Goal: Transaction & Acquisition: Purchase product/service

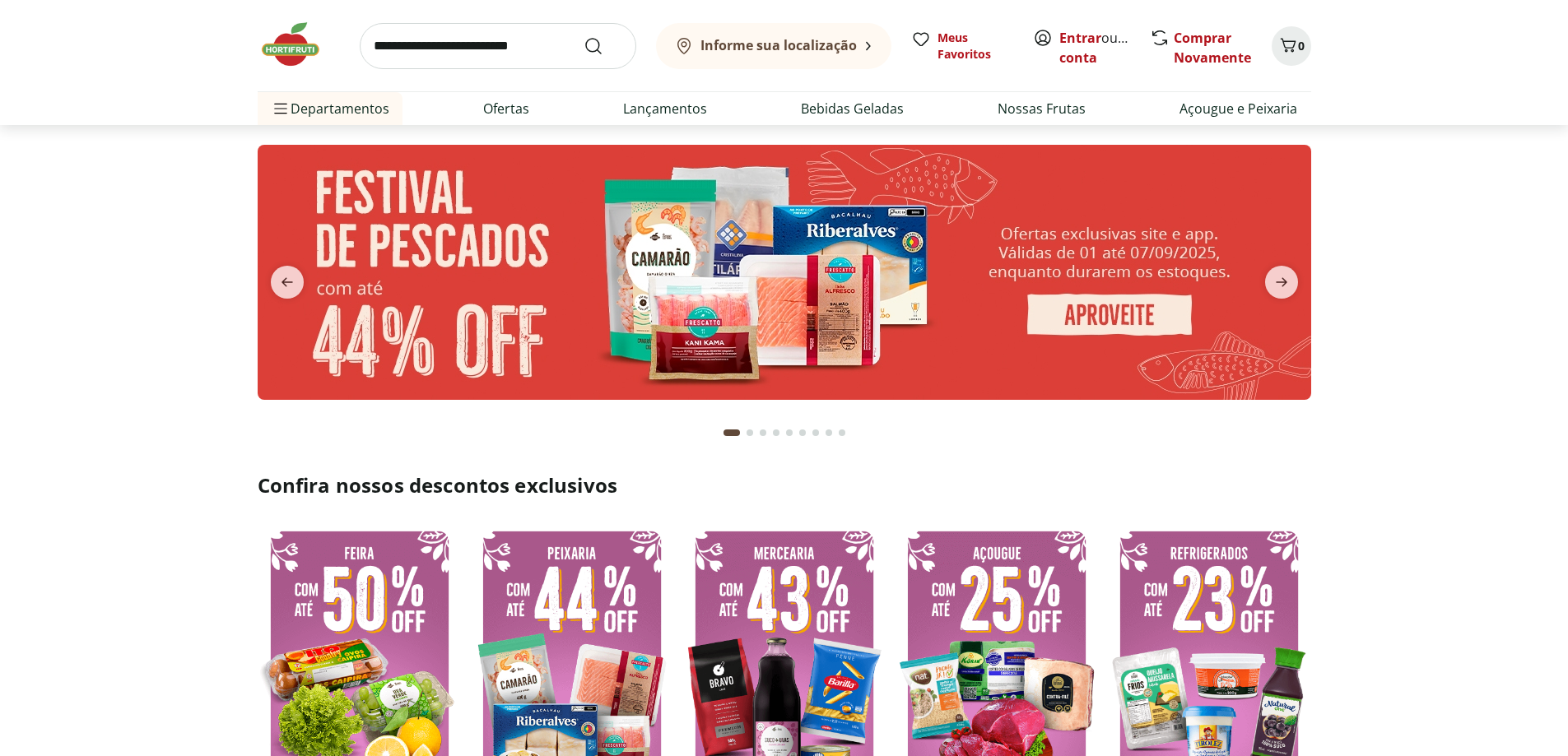
click at [729, 49] on b "Informe sua localização" at bounding box center [779, 45] width 157 height 18
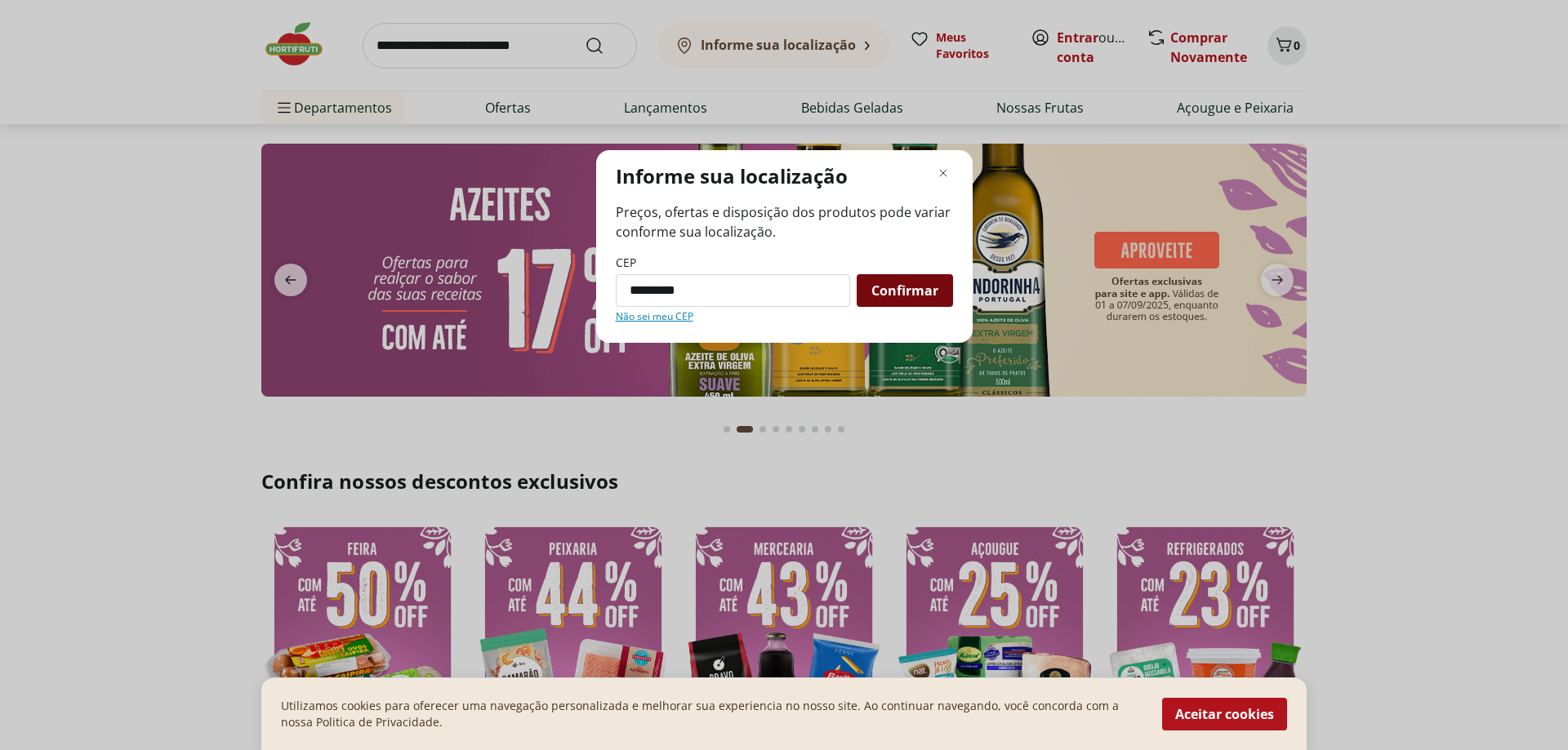
type input "*********"
click at [916, 286] on span "Confirmar" at bounding box center [905, 290] width 67 height 13
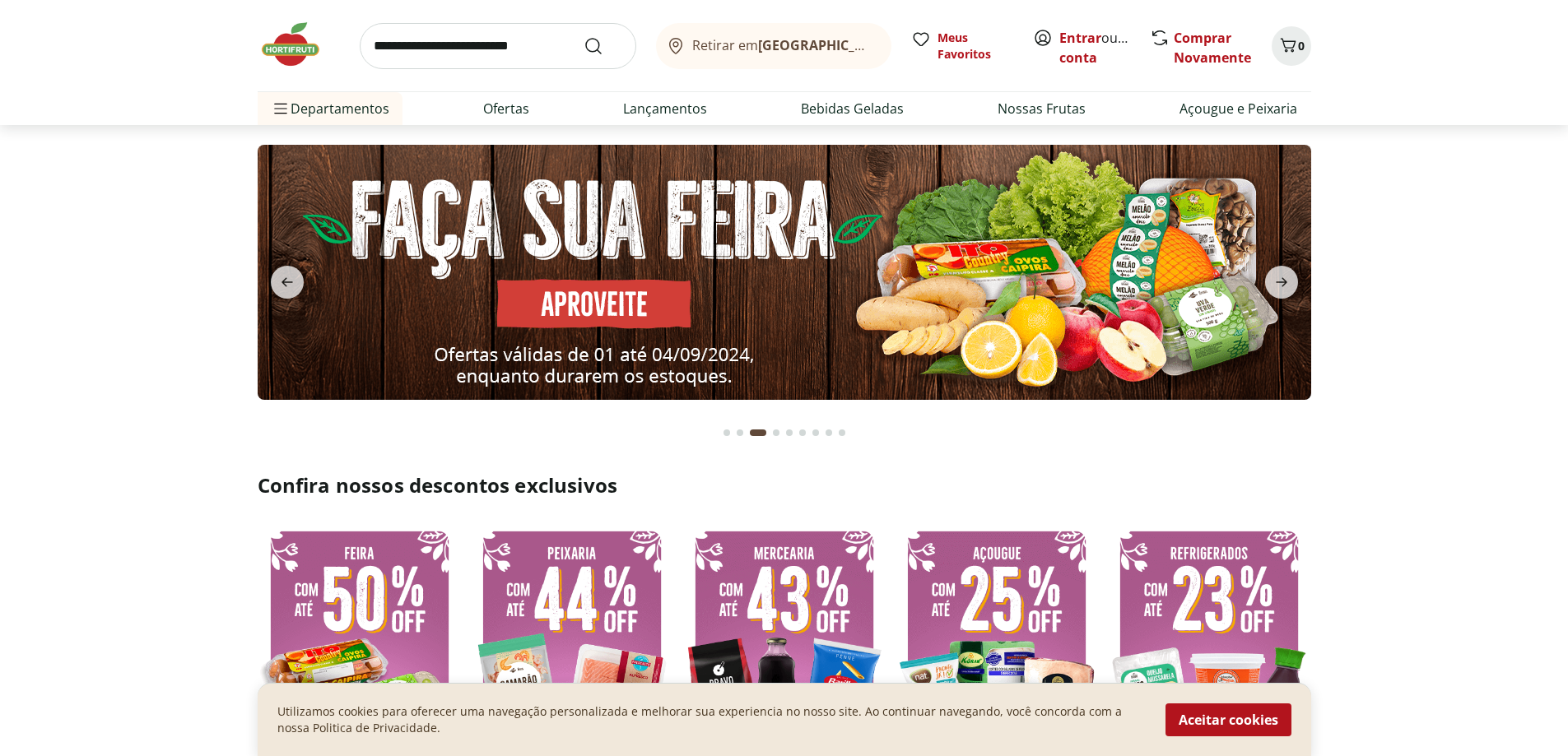
click at [869, 47] on b "[GEOGRAPHIC_DATA]/[GEOGRAPHIC_DATA]" at bounding box center [897, 45] width 277 height 18
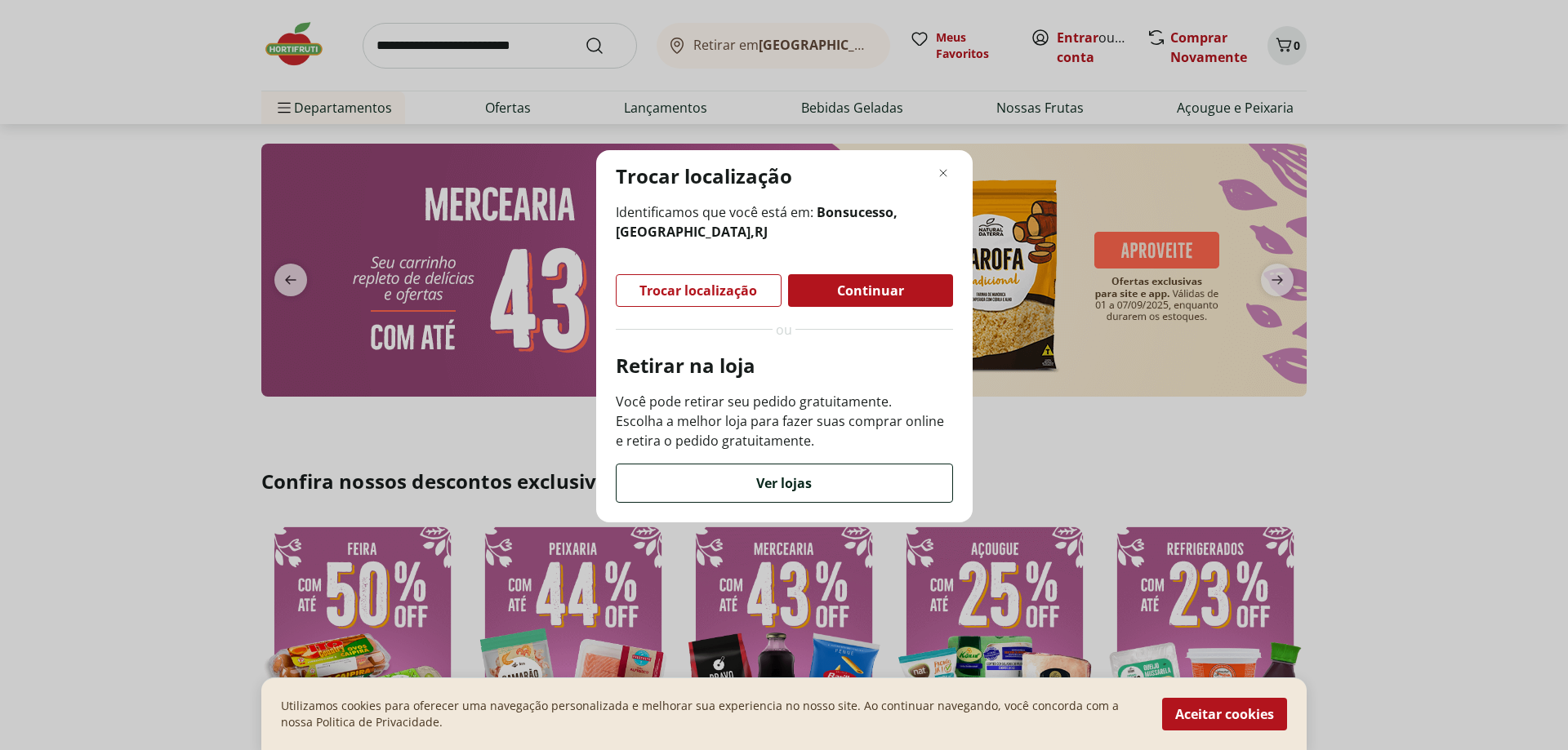
click at [836, 479] on div "Ver lojas" at bounding box center [784, 483] width 336 height 38
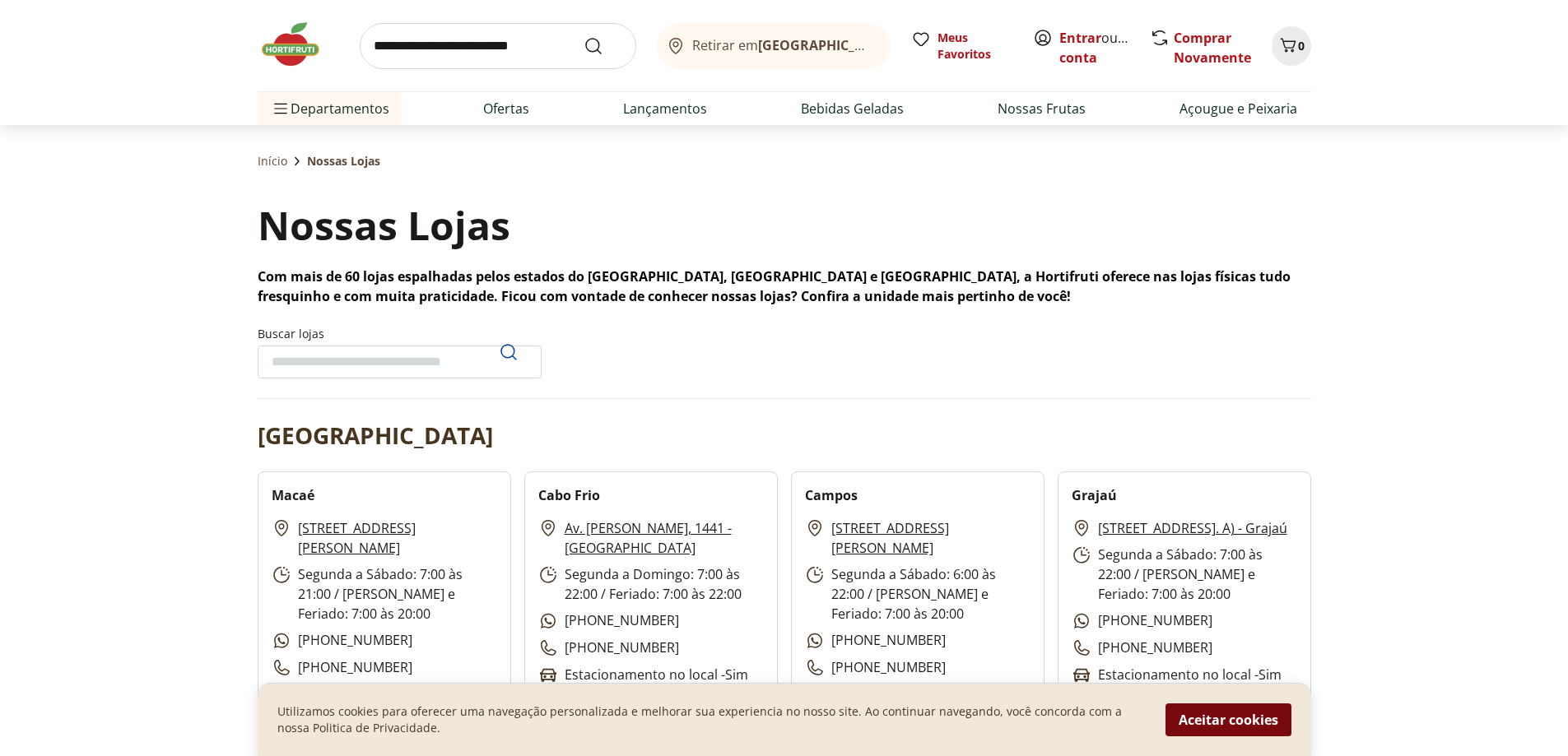
click at [1245, 709] on button "Aceitar cookies" at bounding box center [1228, 720] width 126 height 33
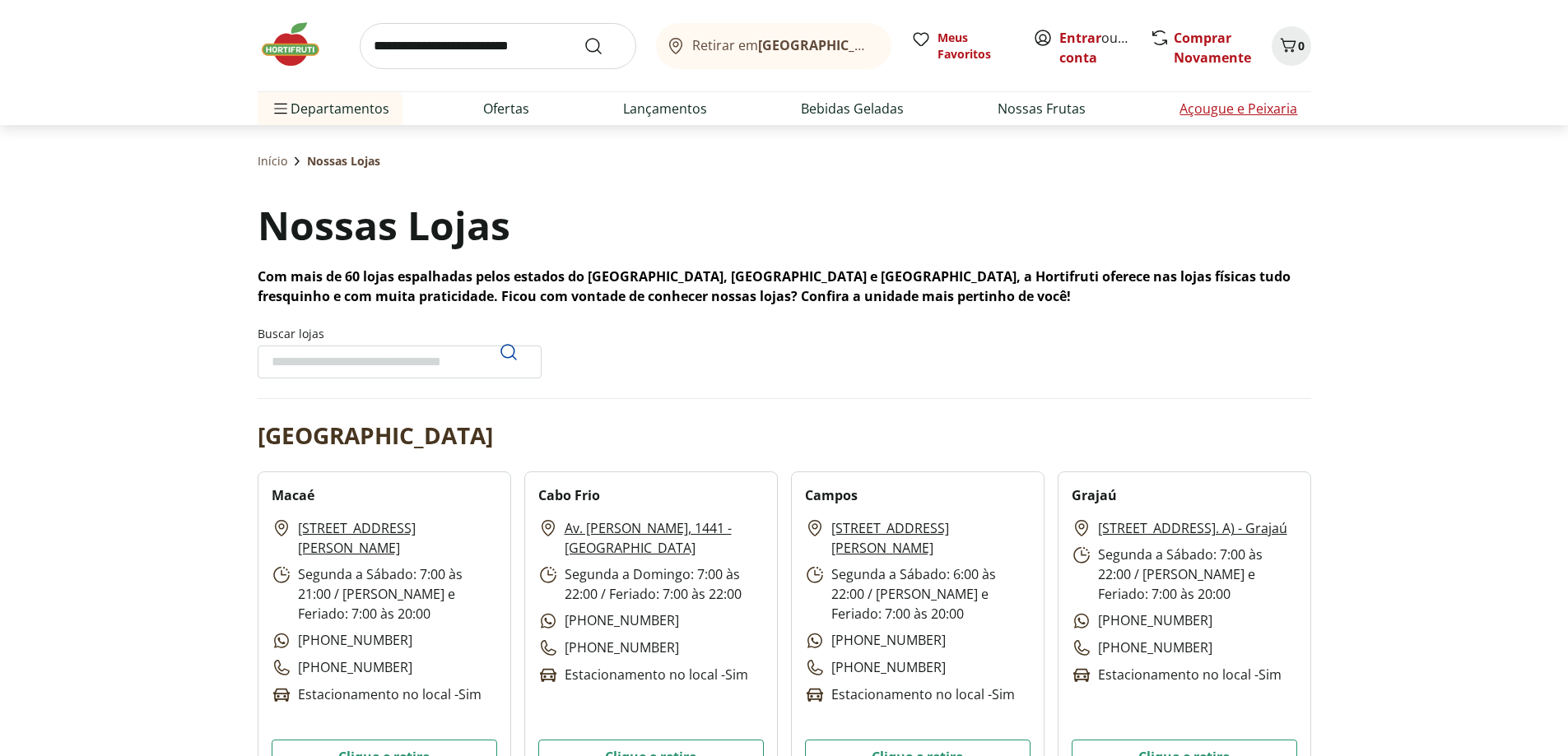
click at [1241, 109] on link "Açougue e Peixaria" at bounding box center [1238, 109] width 118 height 20
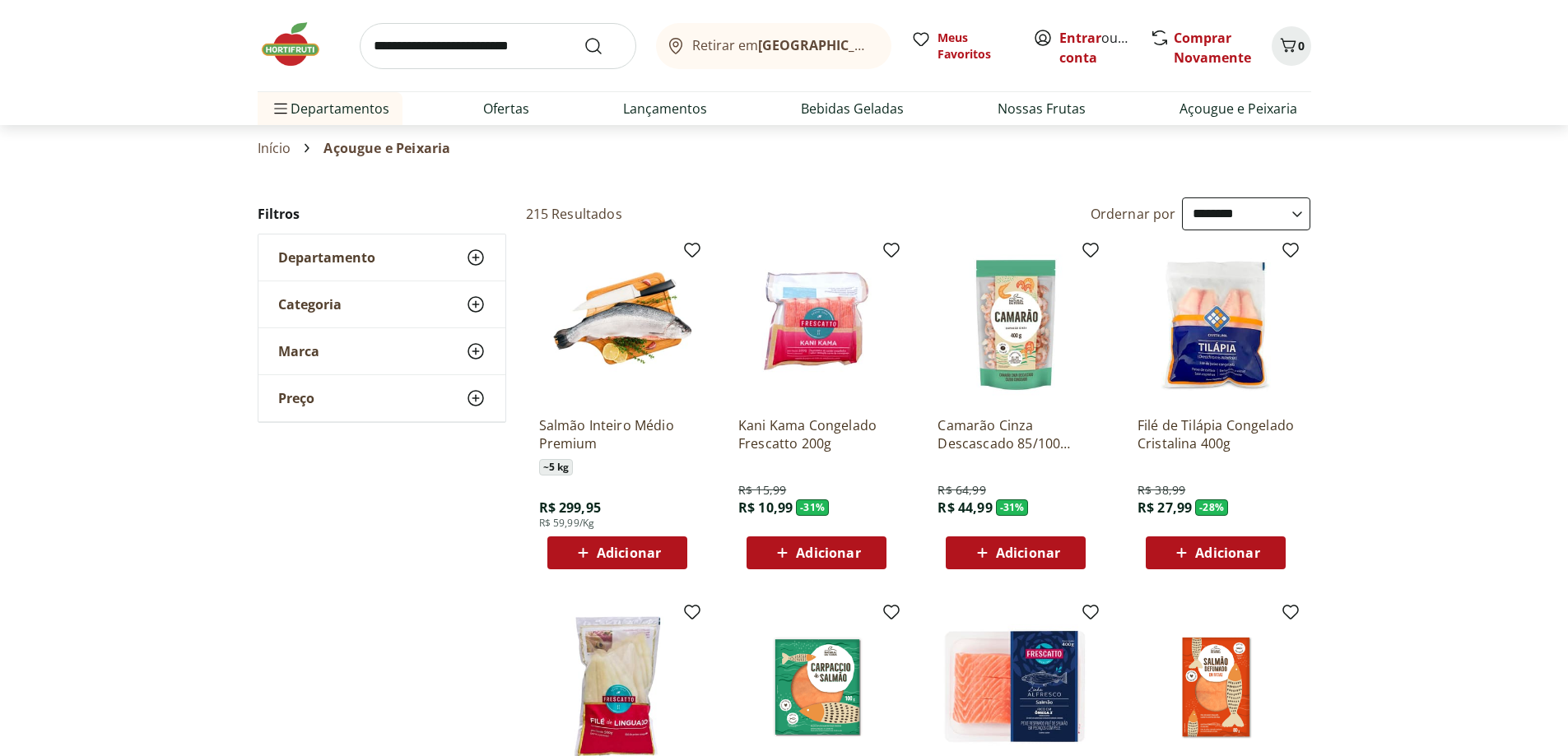
click at [346, 307] on div "Categoria" at bounding box center [381, 304] width 247 height 46
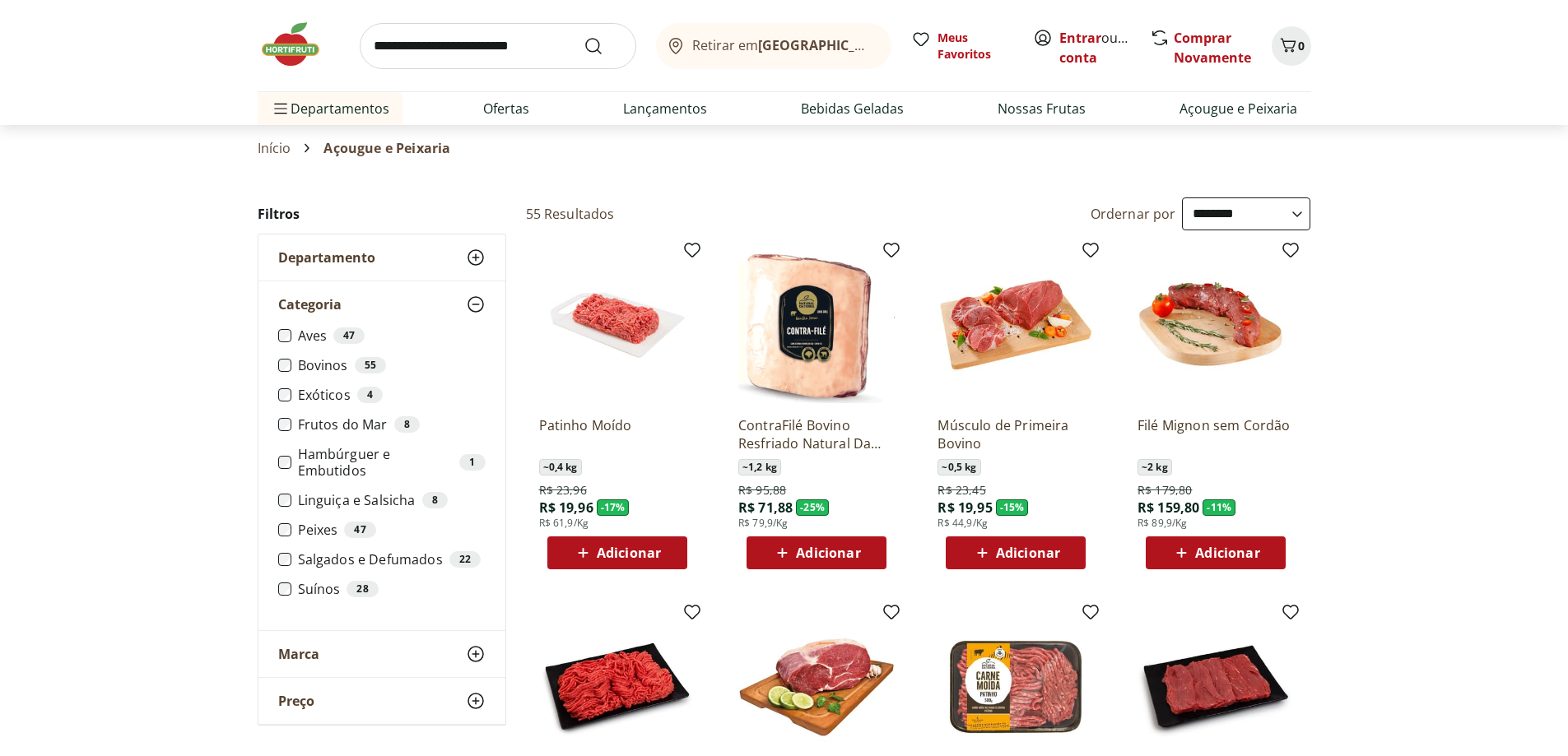
click at [1236, 214] on select "**********" at bounding box center [1246, 214] width 129 height 33
click at [1182, 197] on select "**********" at bounding box center [1246, 214] width 129 height 33
select select "********"
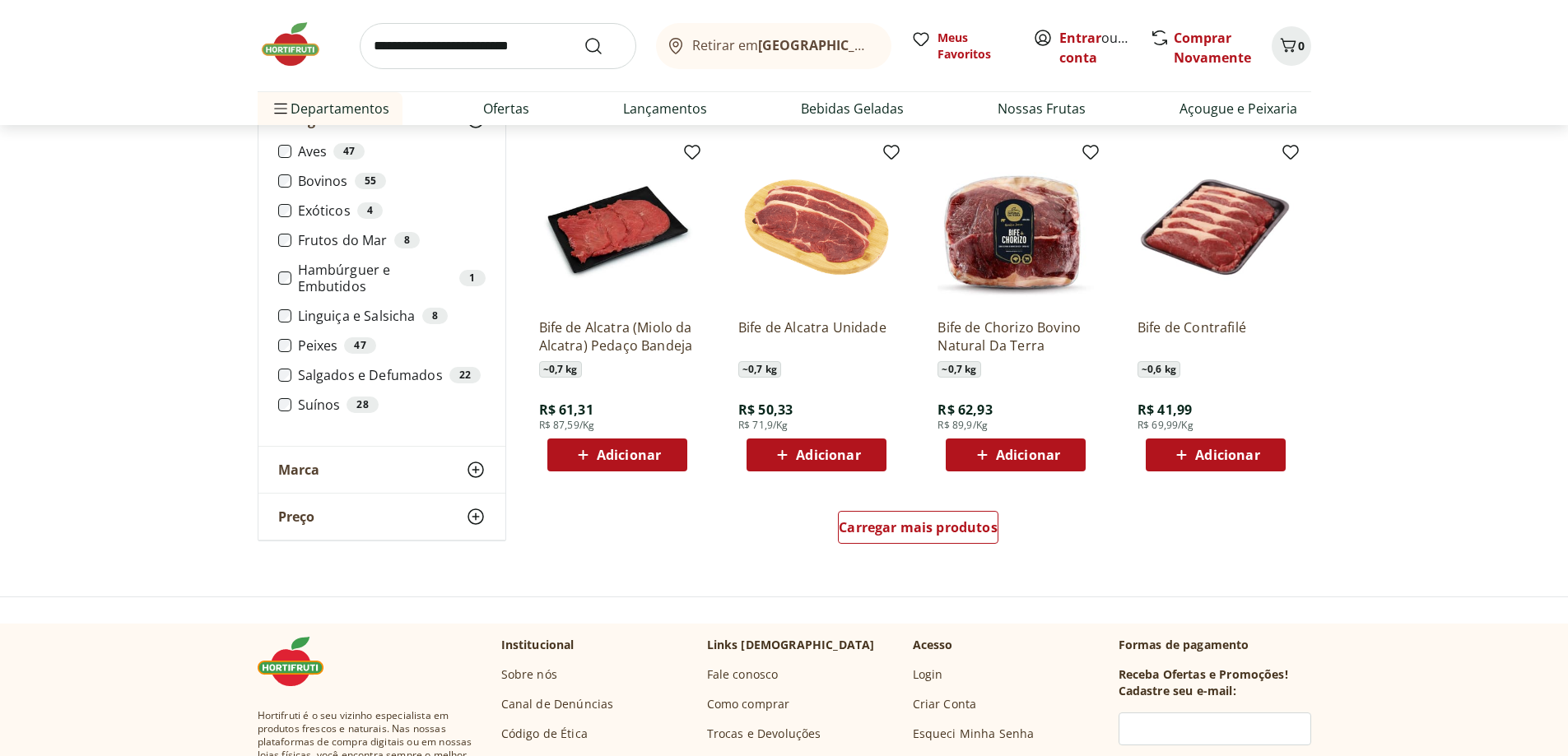
scroll to position [823, 0]
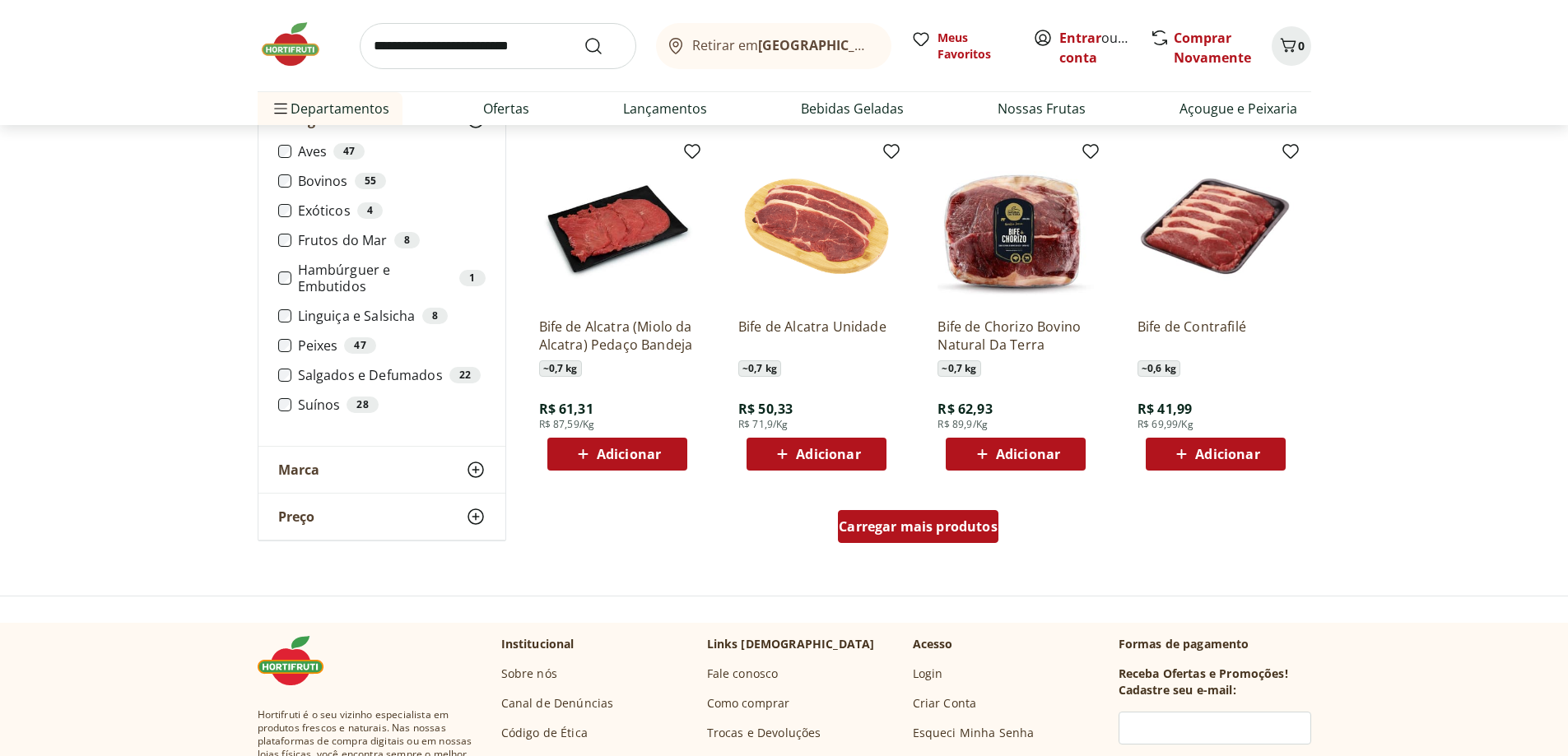
click at [934, 524] on span "Carregar mais produtos" at bounding box center [918, 527] width 159 height 13
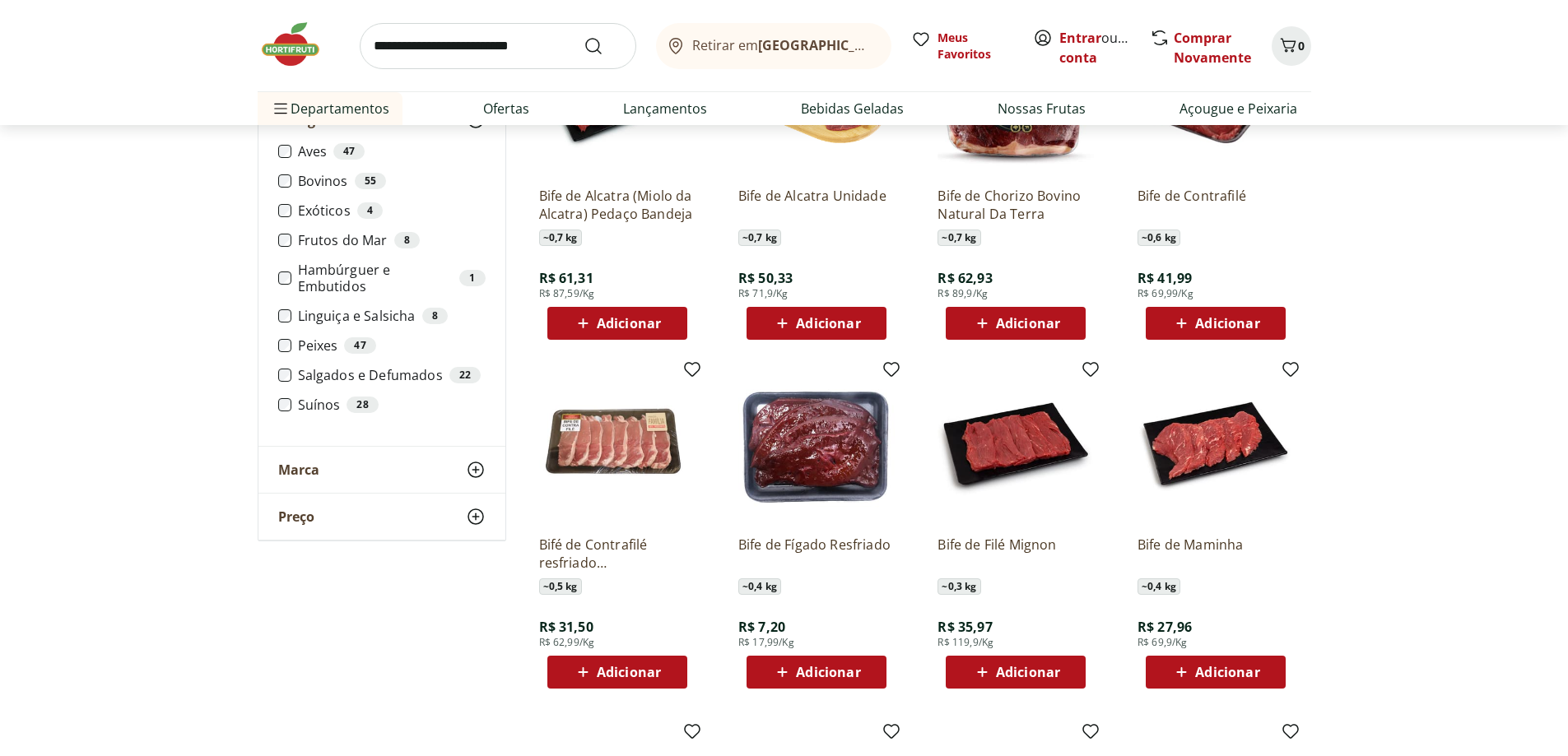
scroll to position [1069, 0]
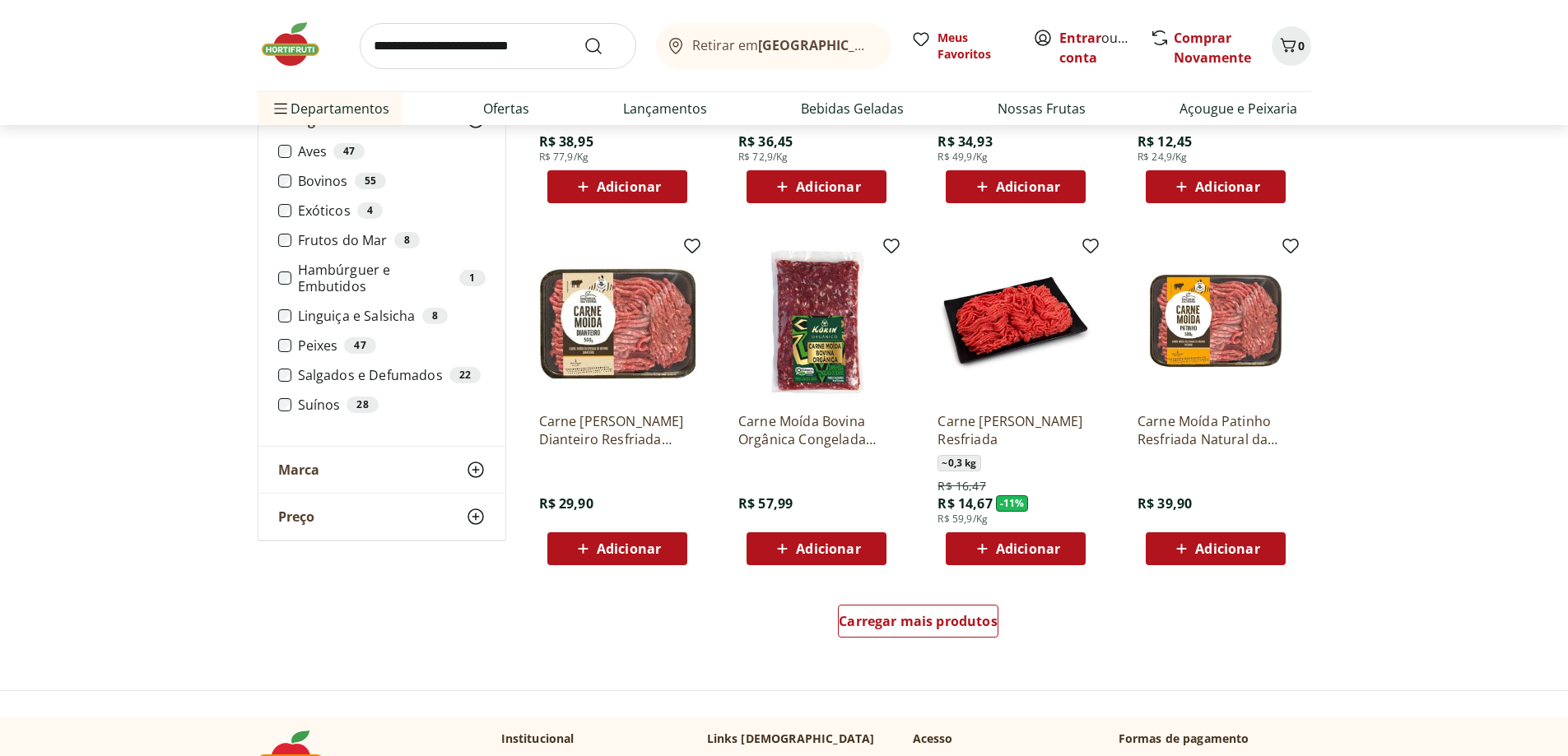
scroll to position [1974, 0]
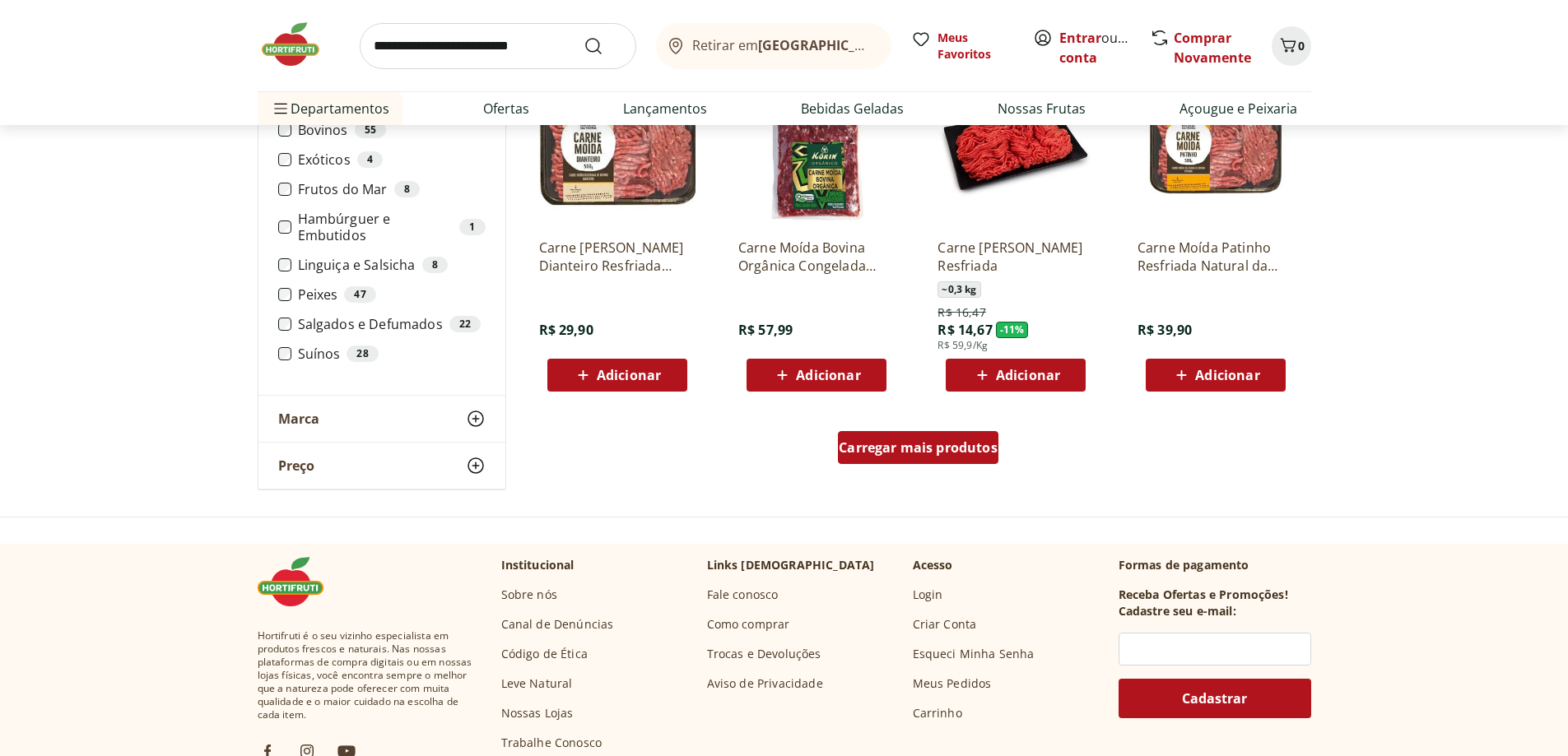
click at [961, 454] on span "Carregar mais produtos" at bounding box center [918, 448] width 159 height 13
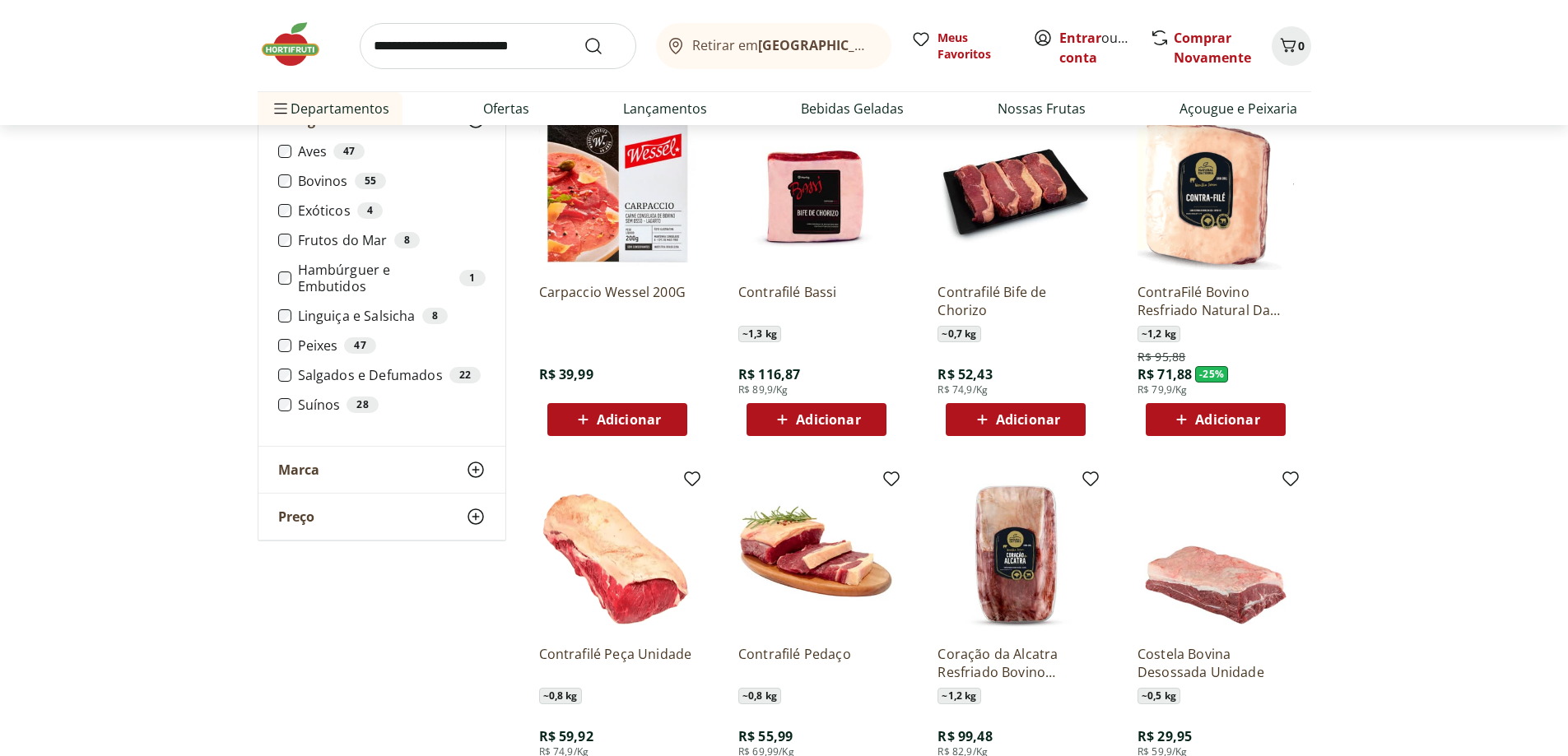
scroll to position [2303, 0]
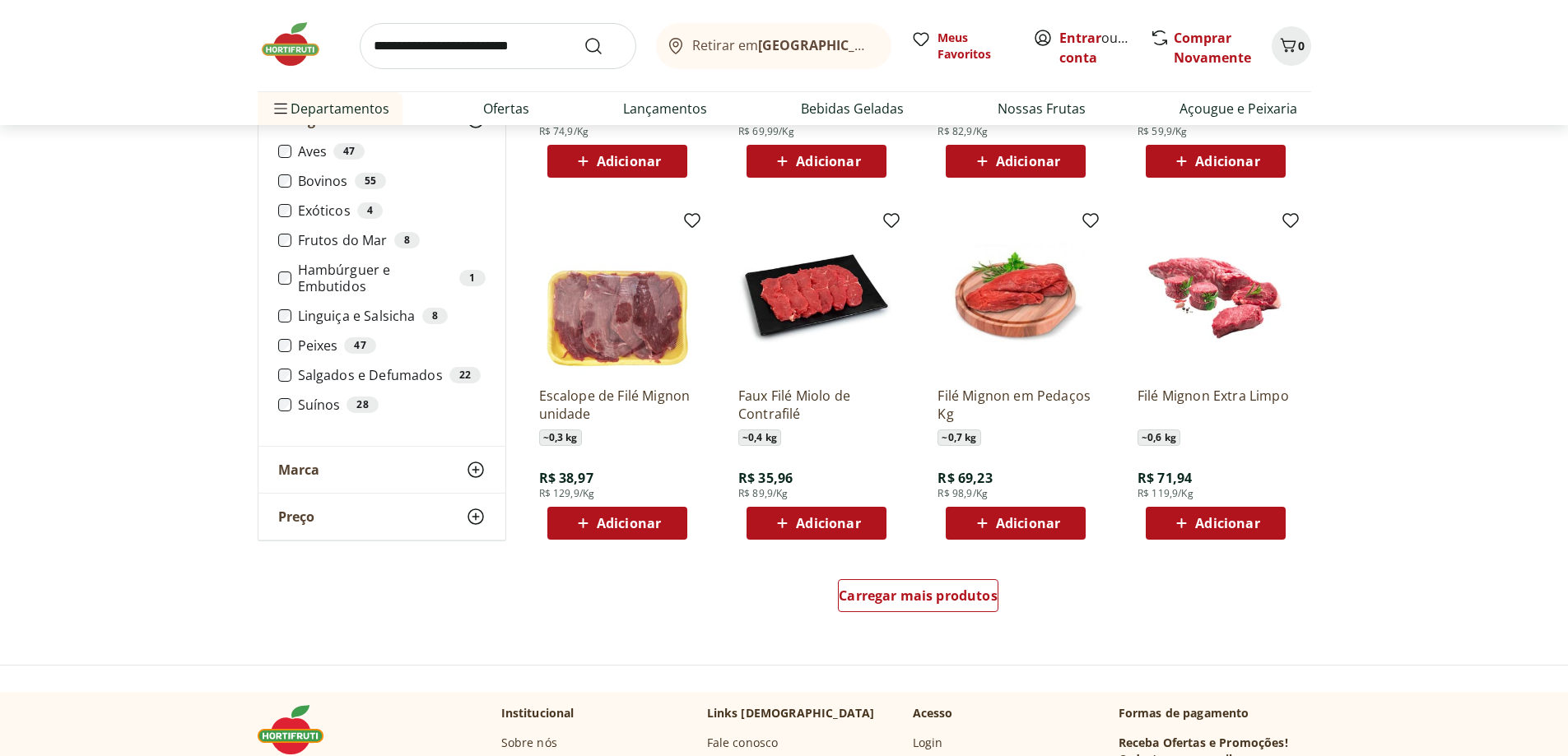
scroll to position [3043, 0]
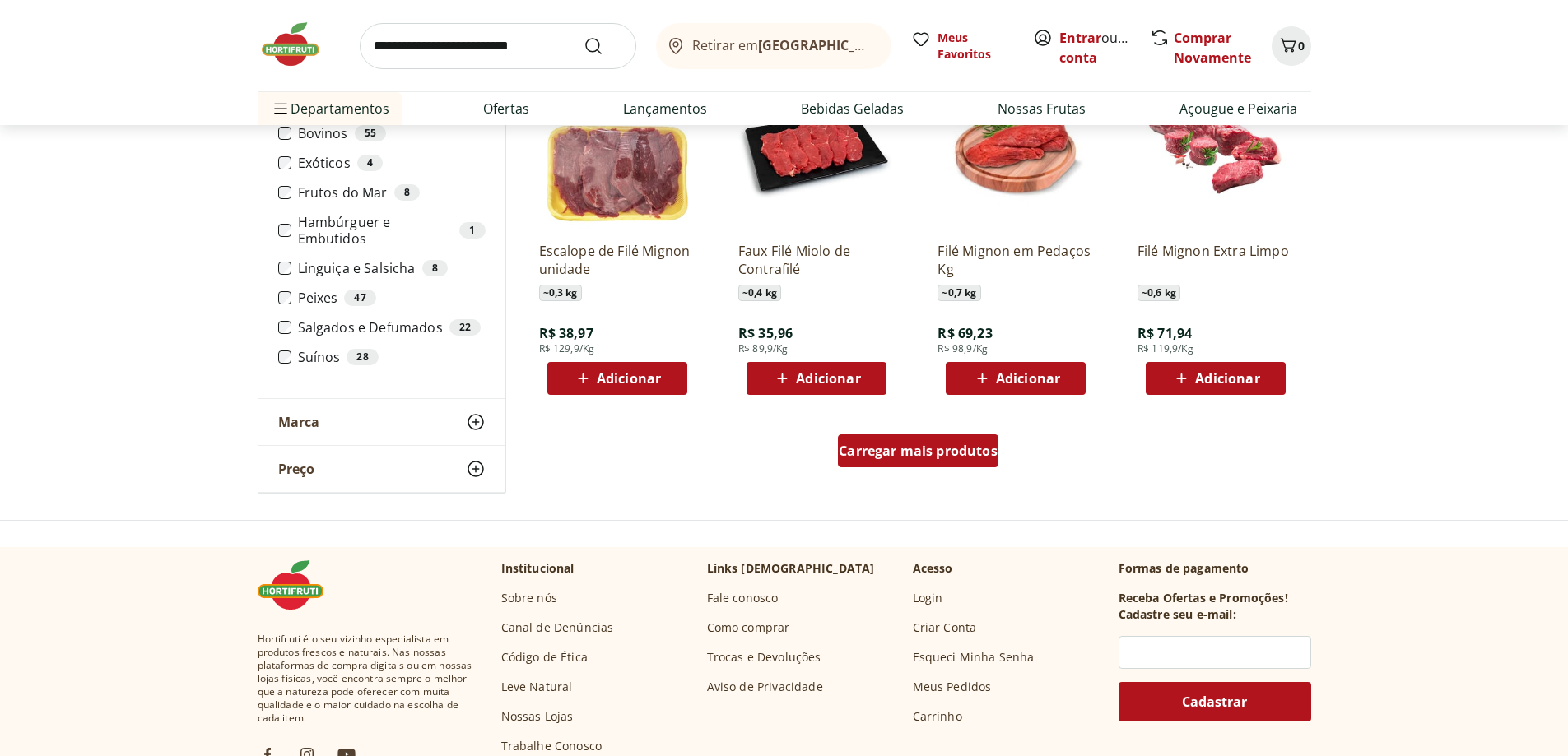
click at [956, 457] on span "Carregar mais produtos" at bounding box center [918, 451] width 159 height 13
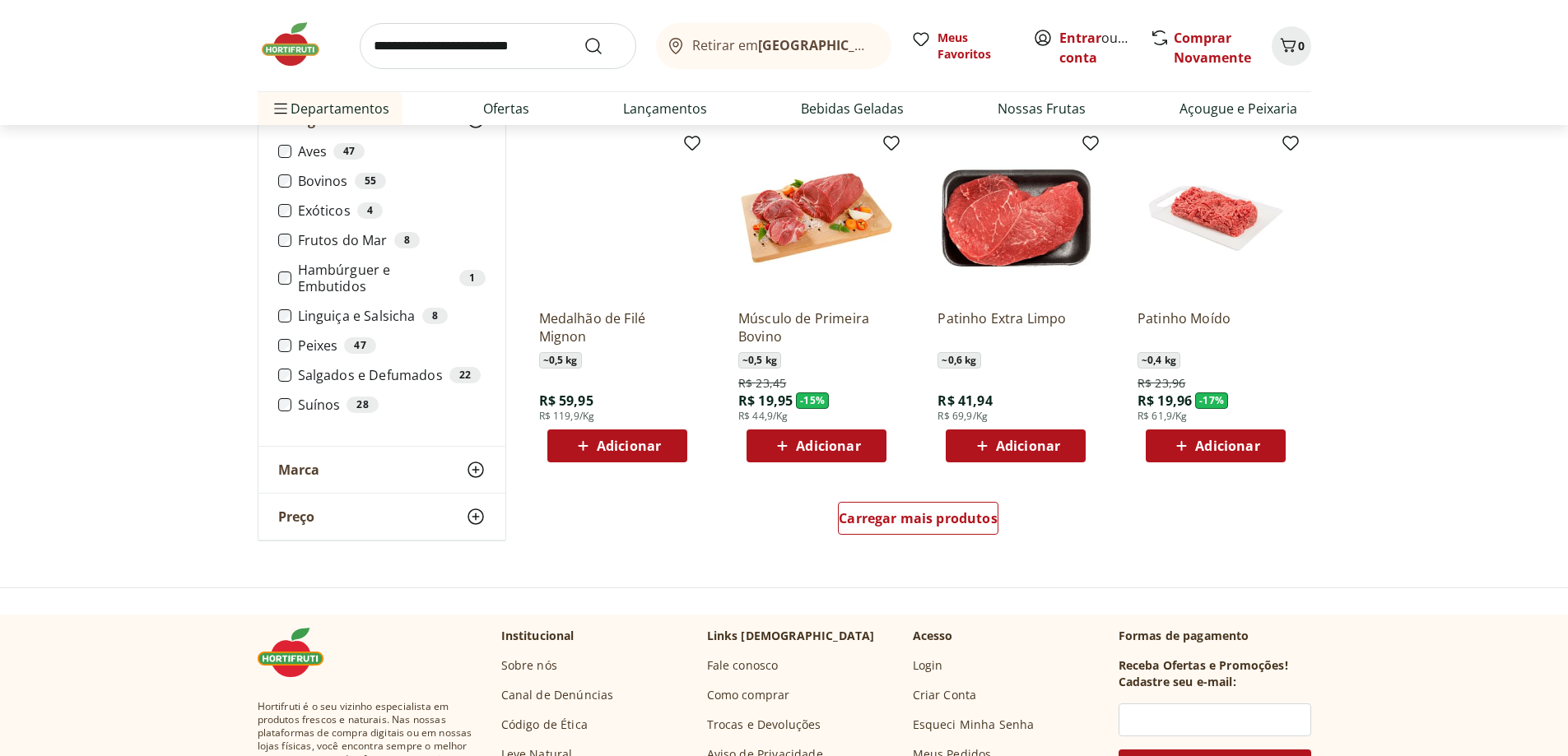
scroll to position [4195, 0]
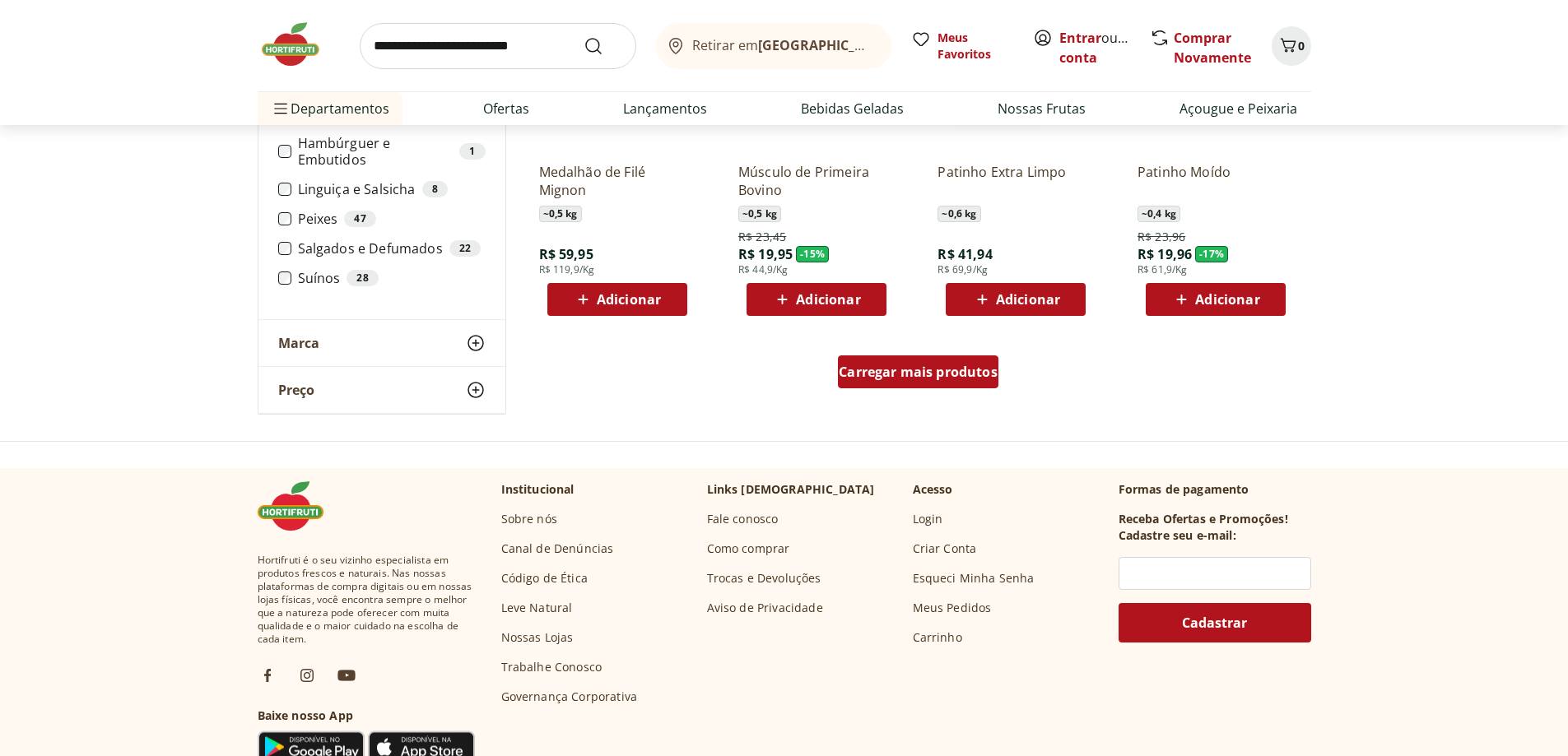
click at [958, 369] on span "Carregar mais produtos" at bounding box center [918, 372] width 159 height 13
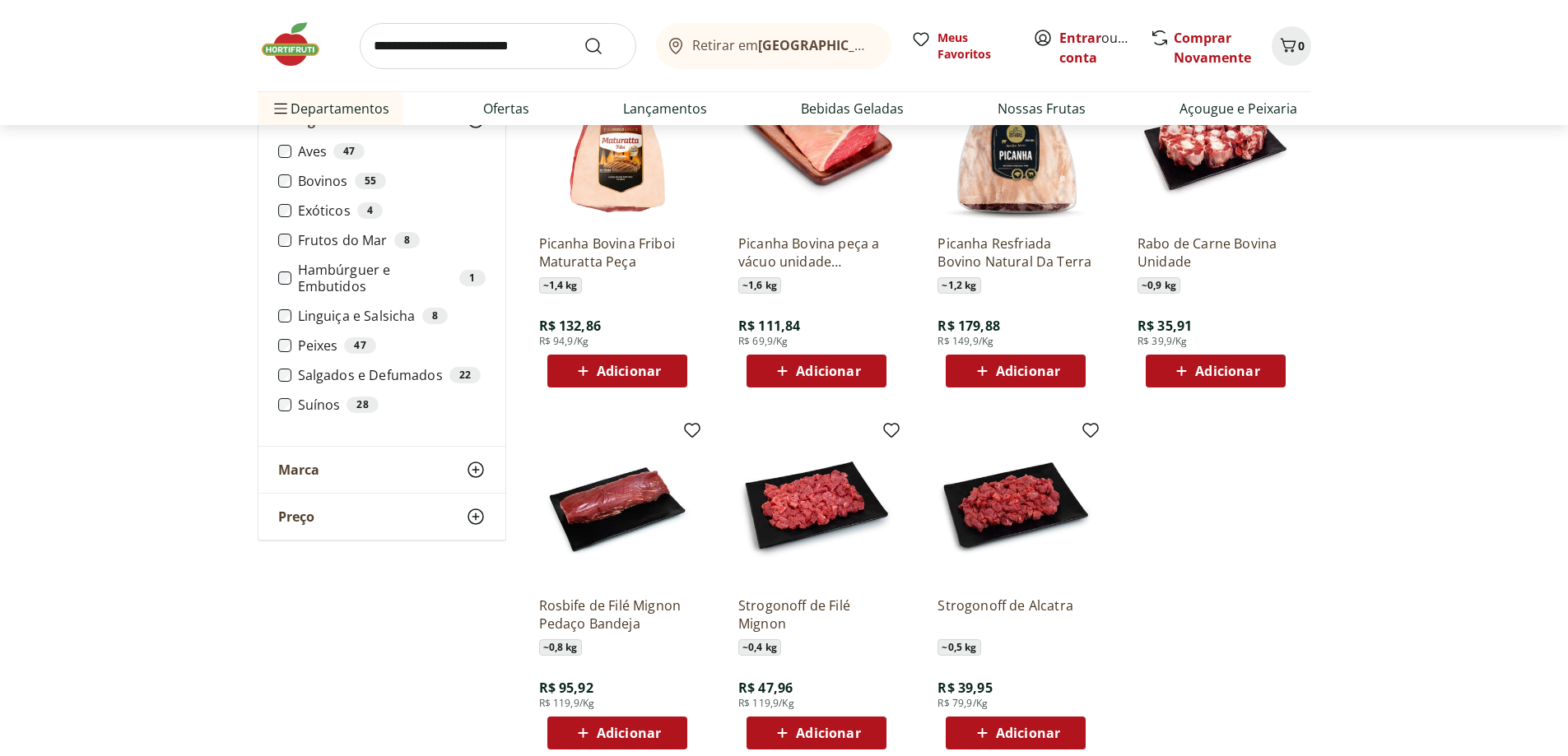
scroll to position [4524, 0]
